Goal: Task Accomplishment & Management: Use online tool/utility

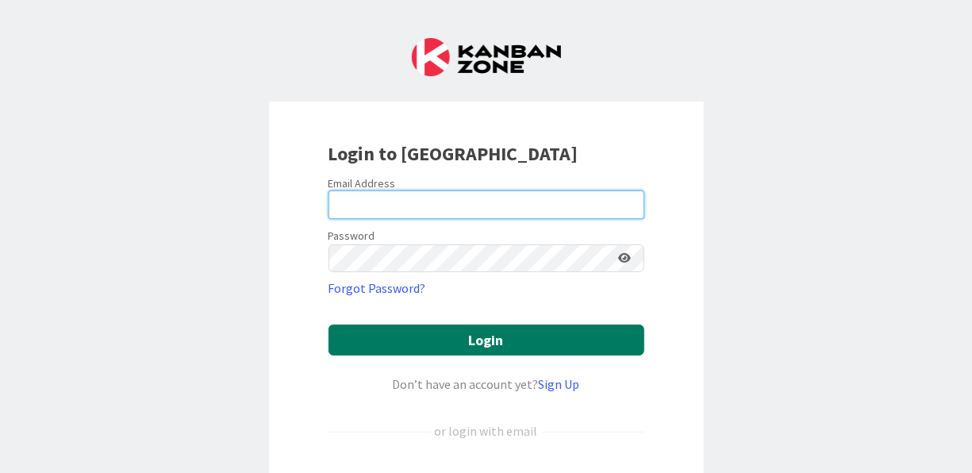
type input "[EMAIL_ADDRESS][DOMAIN_NAME]"
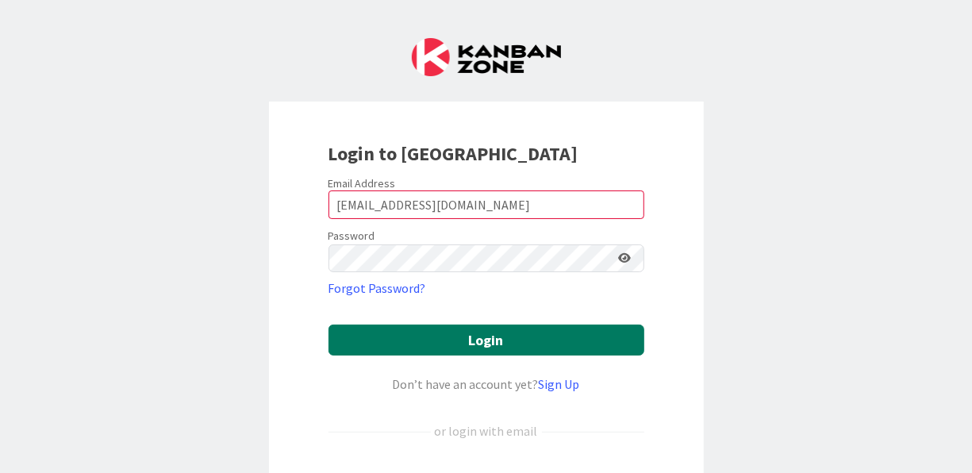
click at [493, 332] on button "Login" at bounding box center [486, 339] width 316 height 31
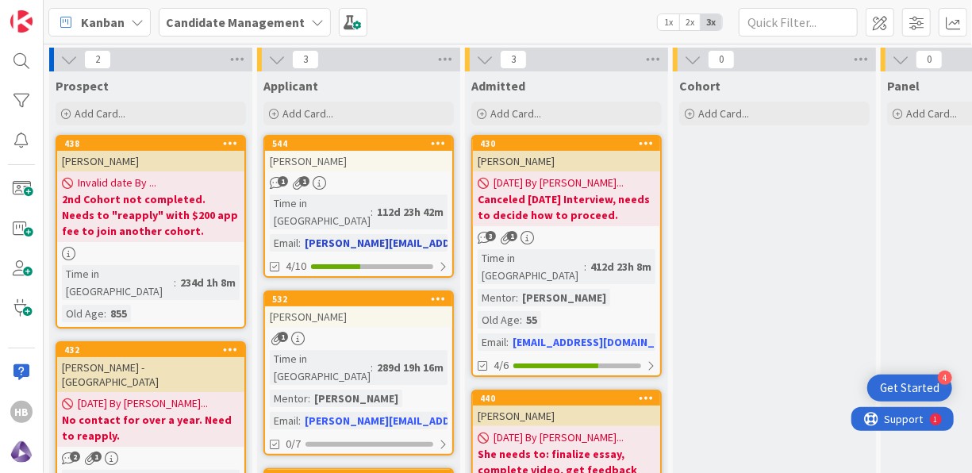
click at [370, 213] on div "Time in Column : 112d 23h 42m Email : [PERSON_NAME][EMAIL_ADDRESS][DOMAIN_NAME]" at bounding box center [359, 222] width 178 height 57
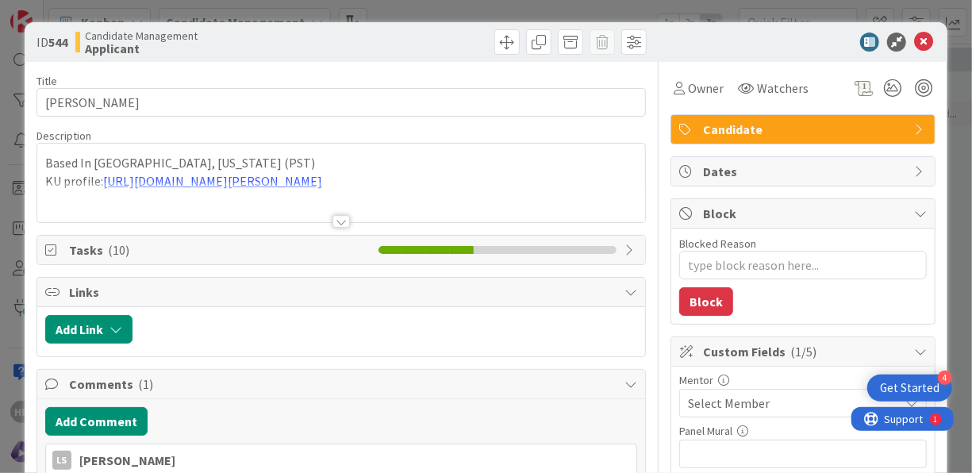
type textarea "x"
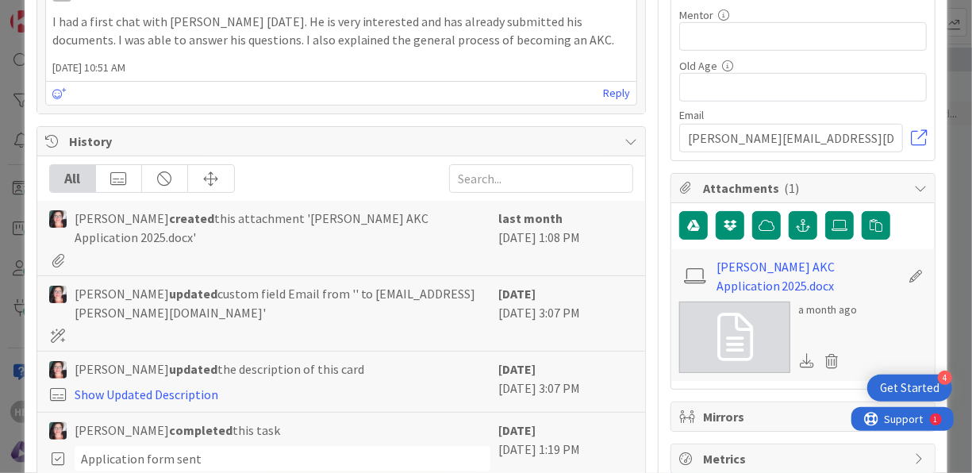
scroll to position [466, 0]
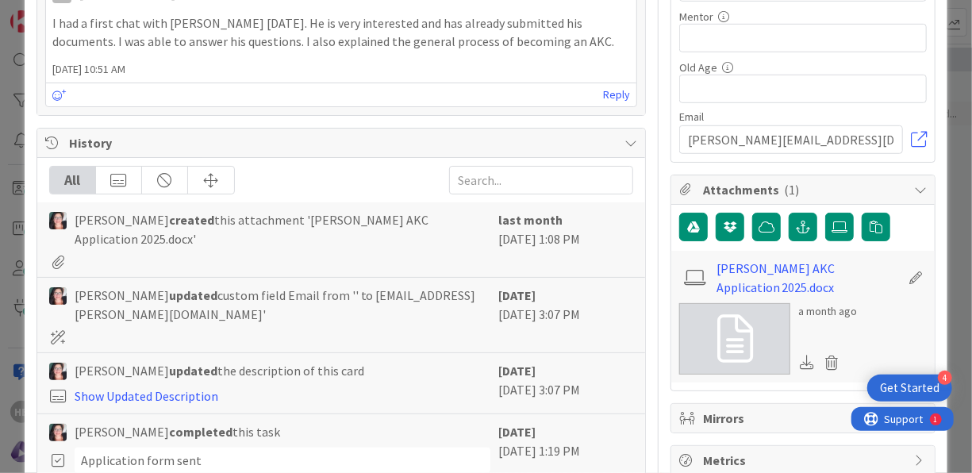
click at [800, 359] on icon at bounding box center [807, 362] width 14 height 14
